Goal: Answer question/provide support

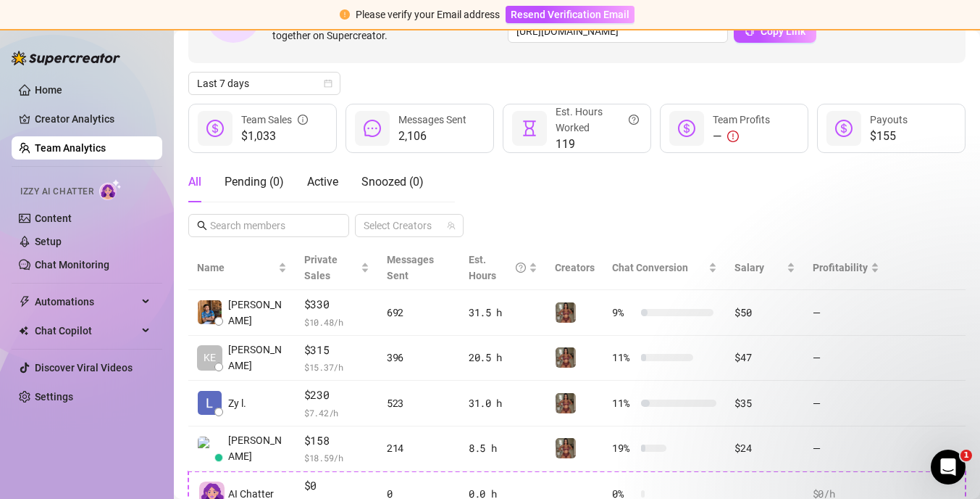
scroll to position [125, 0]
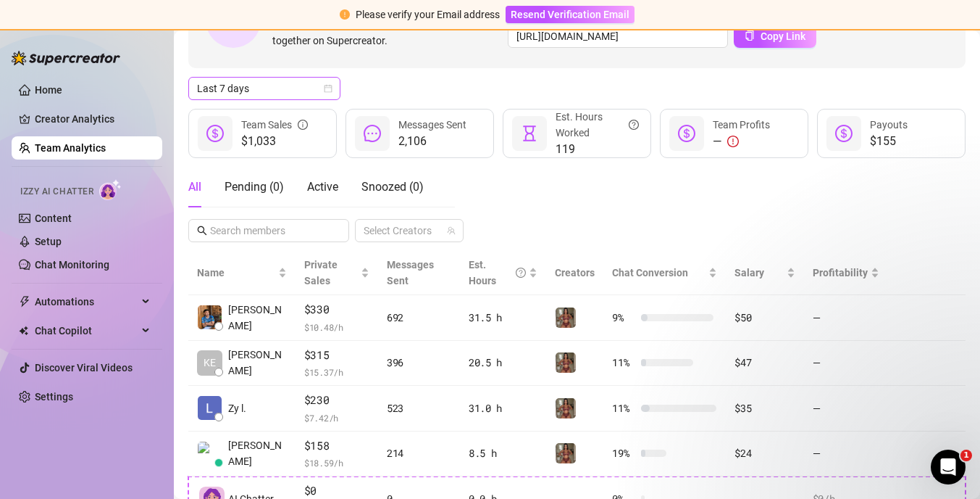
click at [324, 90] on icon "calendar" at bounding box center [328, 88] width 9 height 9
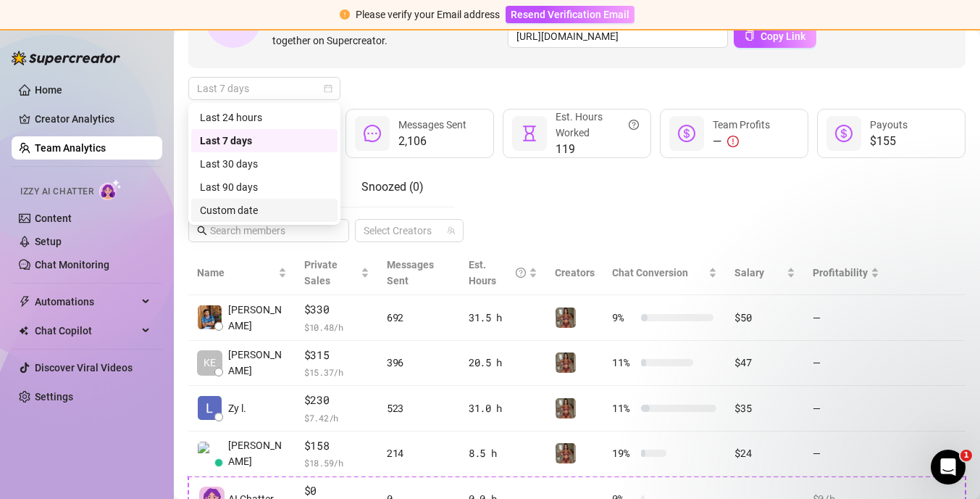
click at [274, 205] on div "Custom date" at bounding box center [264, 210] width 129 height 16
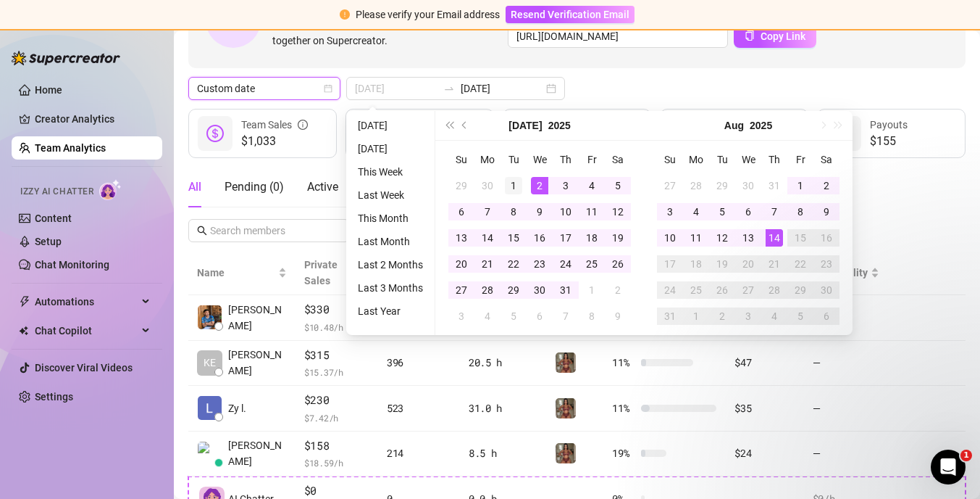
type input "[DATE]"
click at [514, 186] on div "1" at bounding box center [513, 185] width 17 height 17
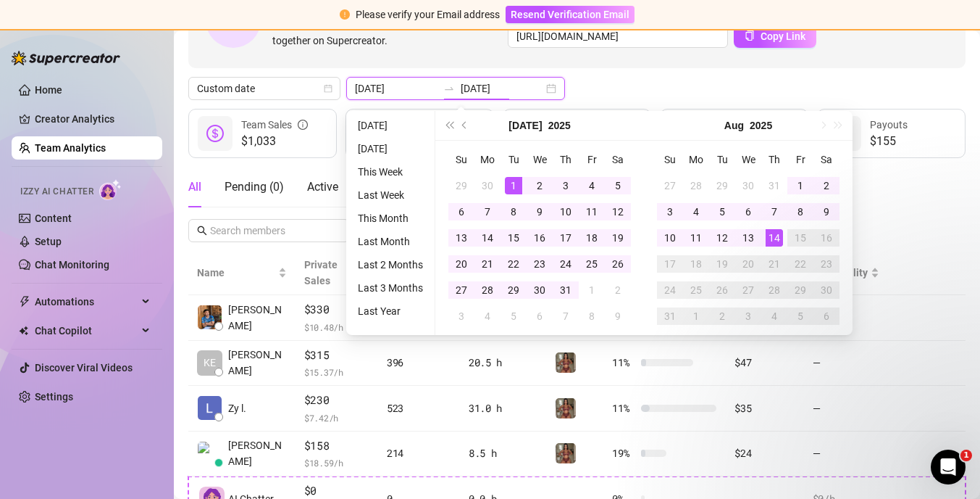
type input "[DATE]"
click at [774, 238] on div "14" at bounding box center [774, 237] width 17 height 17
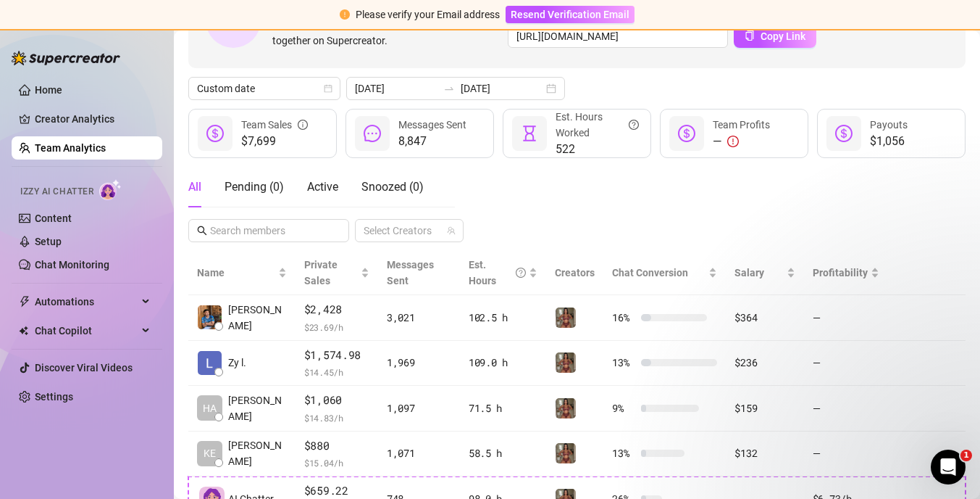
click at [477, 191] on div "All Pending ( 0 ) Active Snoozed ( 0 ) Select Creators" at bounding box center [577, 204] width 778 height 75
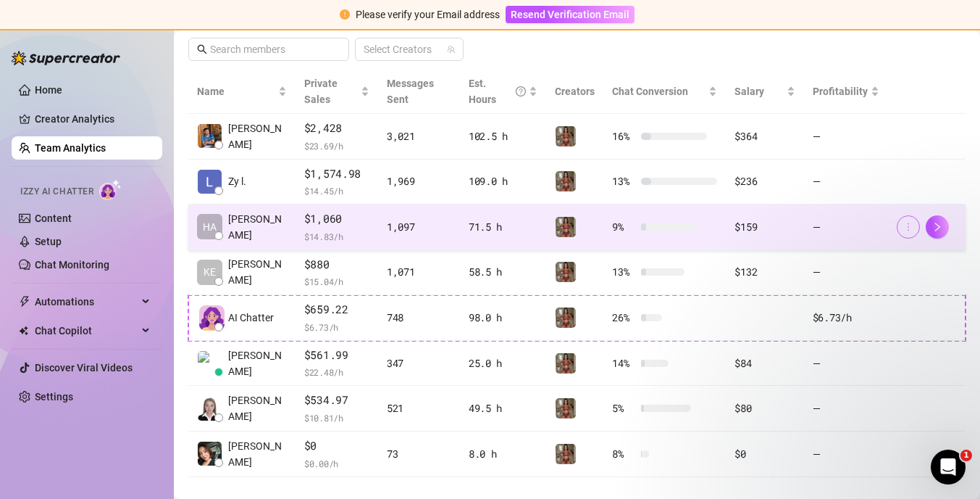
scroll to position [292, 0]
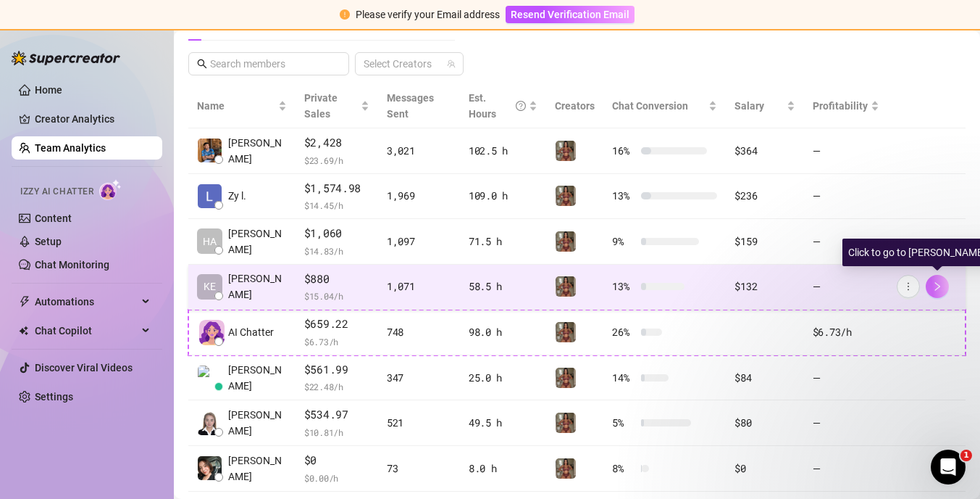
click at [941, 288] on icon "right" at bounding box center [938, 286] width 10 height 10
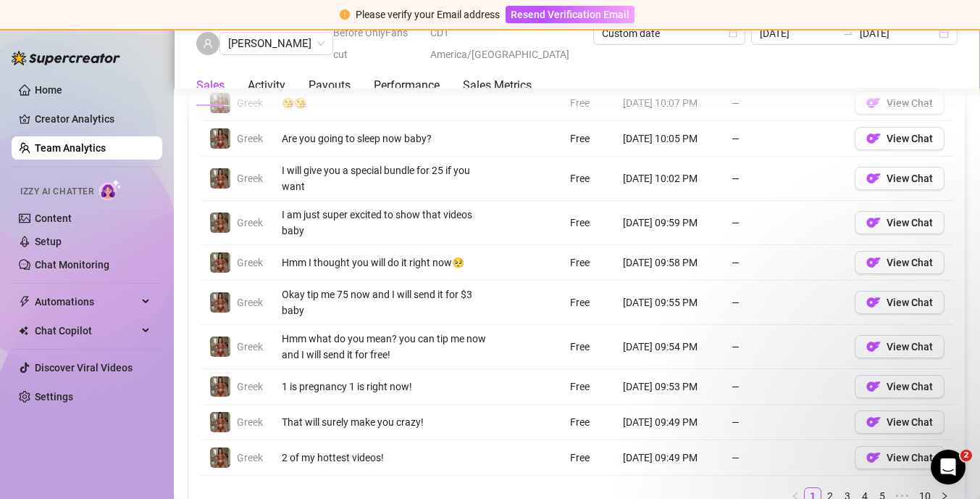
scroll to position [1139, 0]
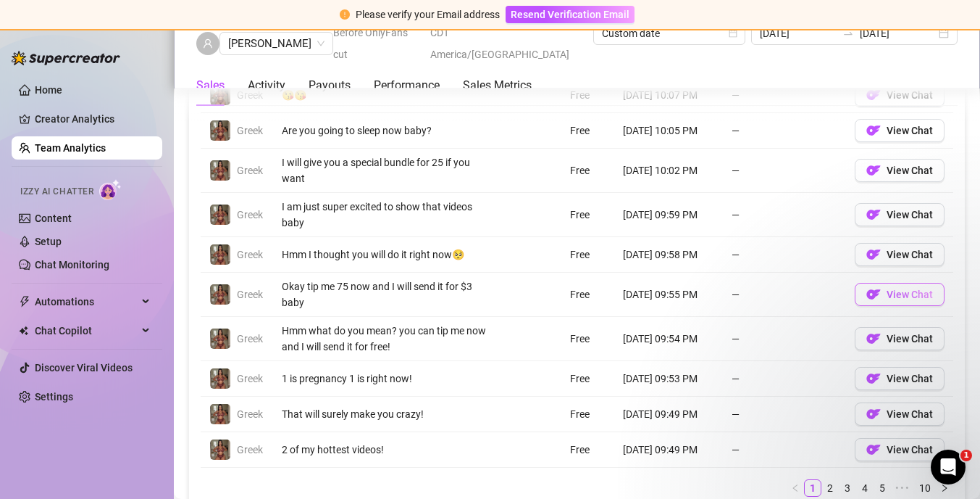
click at [865, 290] on button "View Chat" at bounding box center [900, 294] width 90 height 23
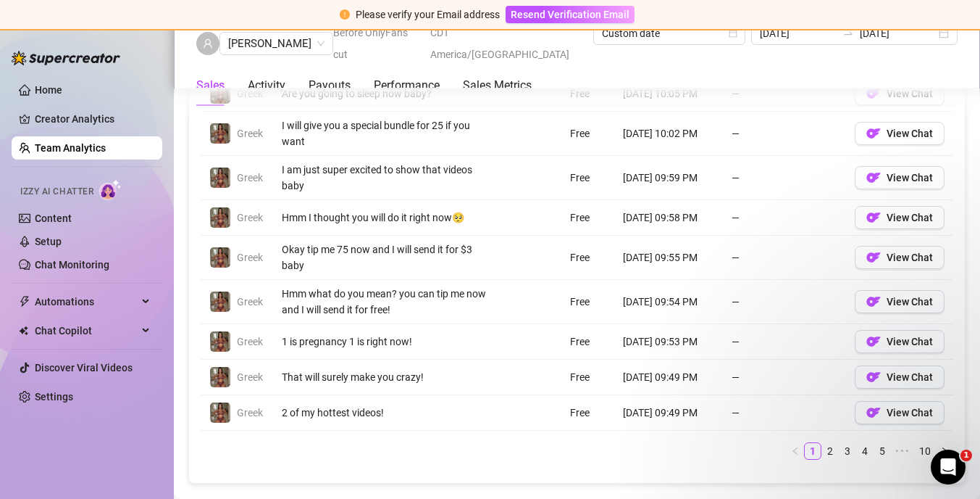
scroll to position [1182, 0]
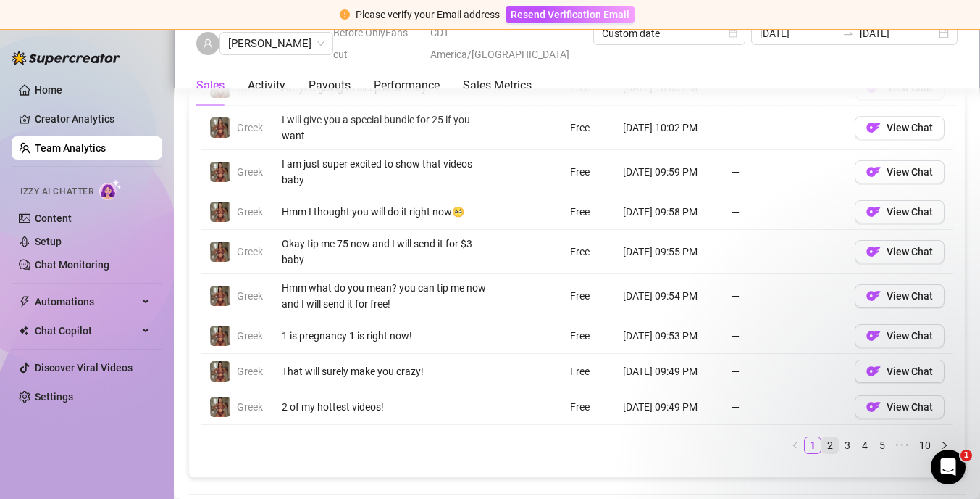
click at [830, 444] on link "2" at bounding box center [830, 445] width 16 height 16
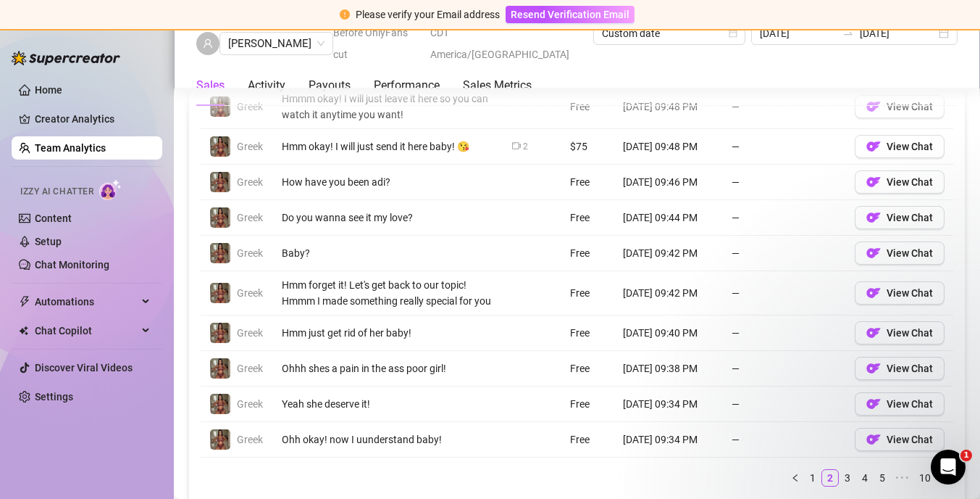
scroll to position [1134, 0]
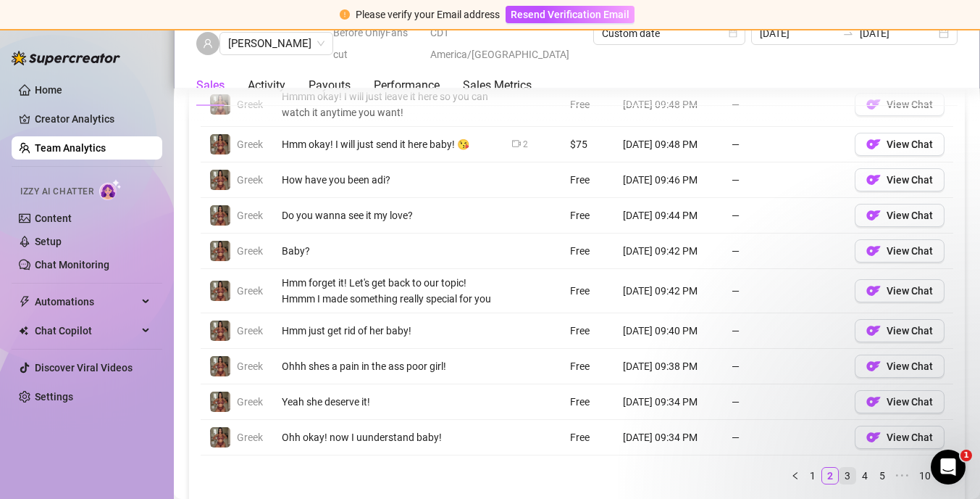
click at [847, 475] on link "3" at bounding box center [848, 475] width 16 height 16
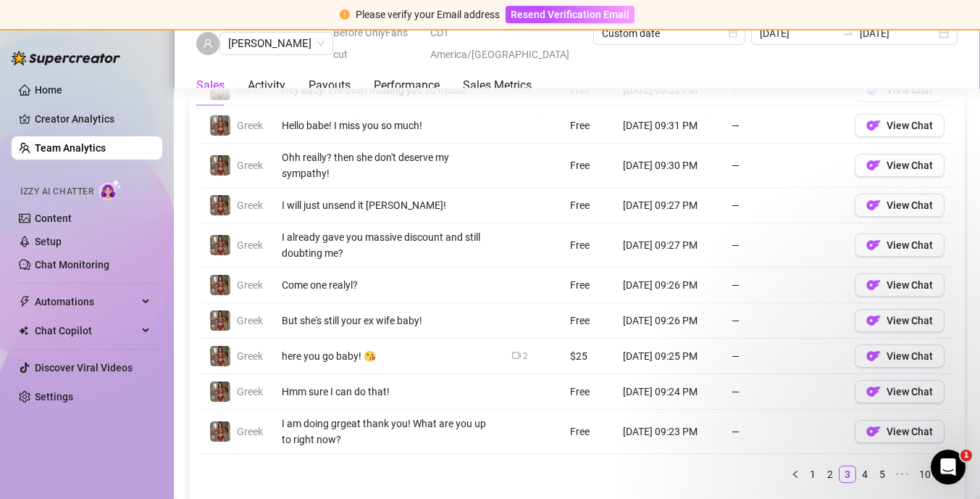
scroll to position [1148, 0]
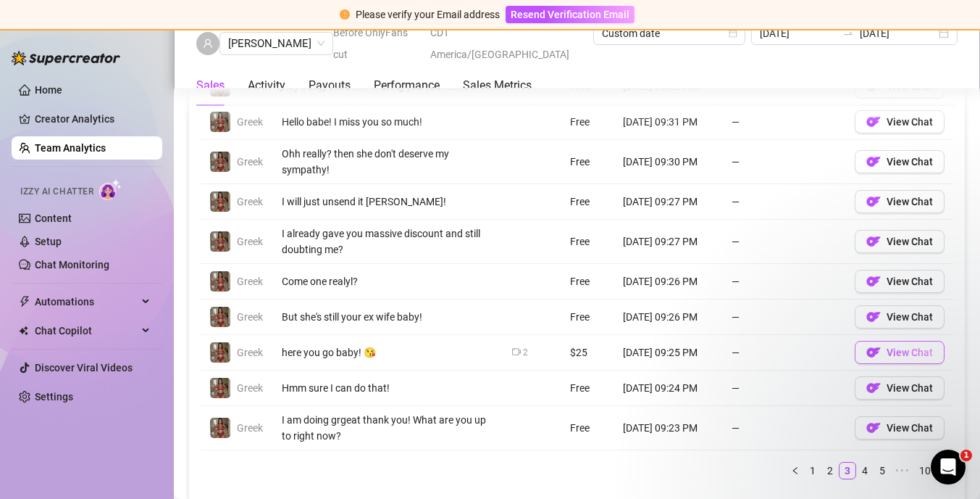
click at [901, 353] on span "View Chat" at bounding box center [910, 352] width 46 height 12
click at [863, 467] on link "4" at bounding box center [865, 470] width 16 height 16
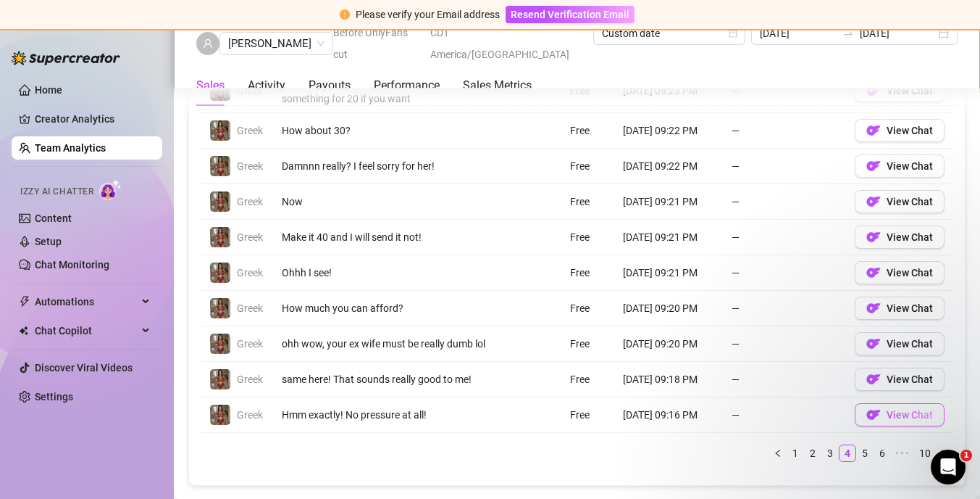
click at [883, 415] on button "View Chat" at bounding box center [900, 414] width 90 height 23
click at [867, 448] on link "5" at bounding box center [865, 453] width 16 height 16
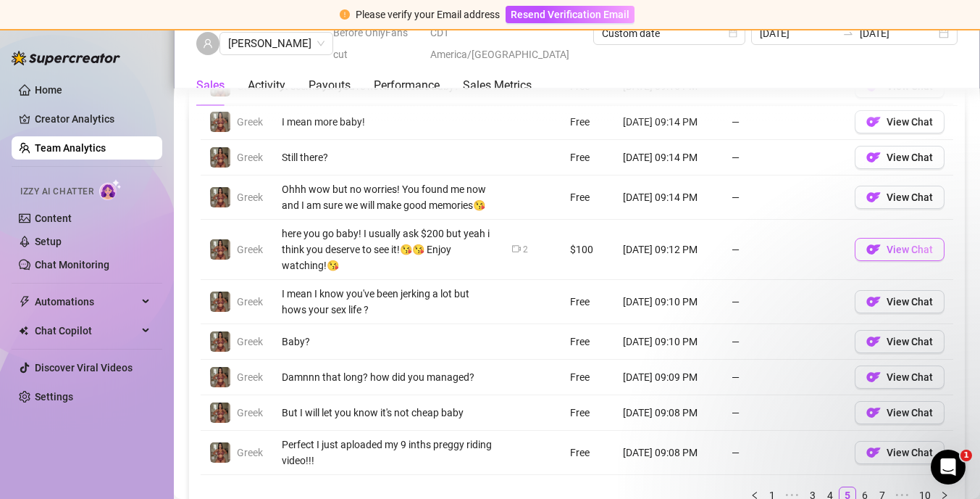
click at [895, 246] on span "View Chat" at bounding box center [910, 249] width 46 height 12
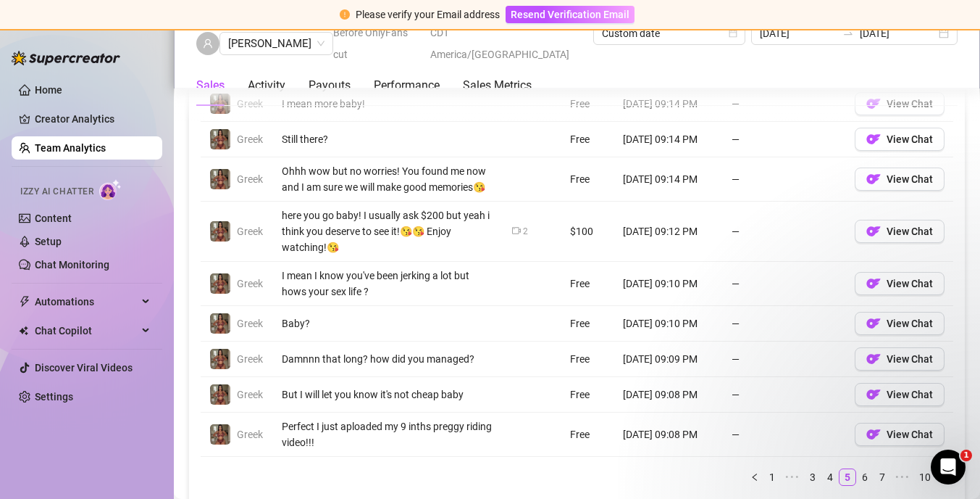
scroll to position [1171, 0]
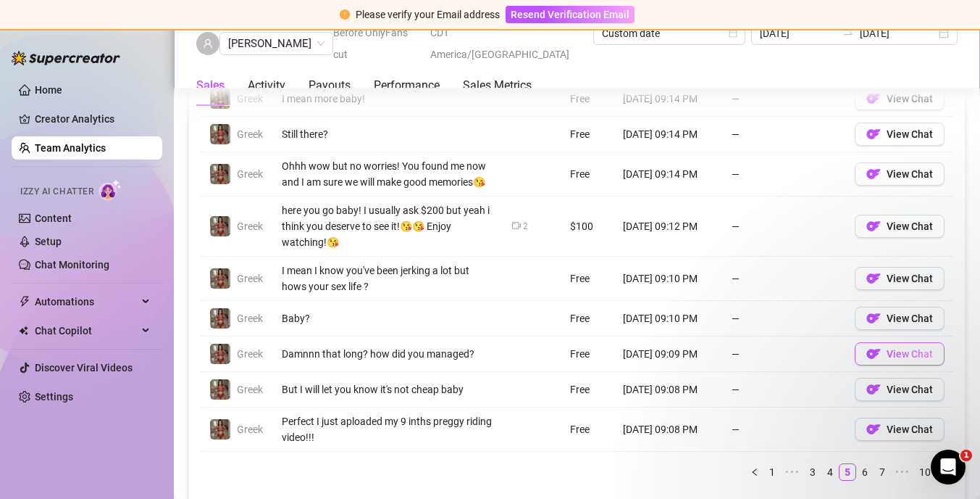
click at [872, 356] on img "button" at bounding box center [874, 353] width 14 height 14
